Goal: Find contact information: Find contact information

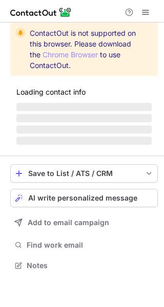
scroll to position [255, 164]
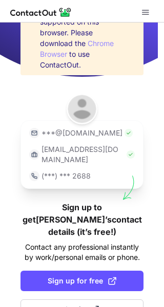
scroll to position [47, 0]
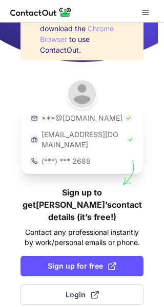
click at [62, 139] on p "[EMAIL_ADDRESS][DOMAIN_NAME]" at bounding box center [82, 140] width 83 height 20
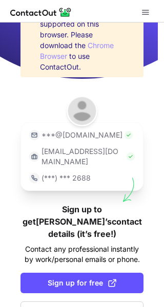
scroll to position [47, 0]
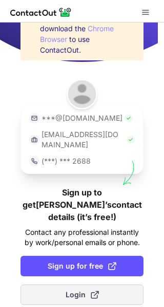
click at [87, 285] on button "Login" at bounding box center [81, 295] width 123 height 20
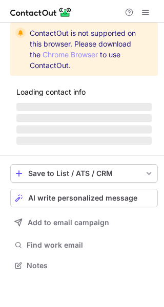
scroll to position [281, 164]
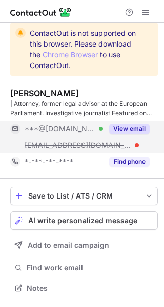
click at [134, 131] on button "View email" at bounding box center [129, 129] width 40 height 10
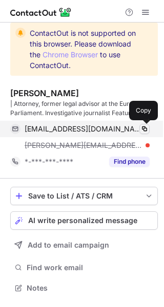
click at [141, 127] on span at bounding box center [144, 129] width 8 height 8
